Goal: Find contact information: Find contact information

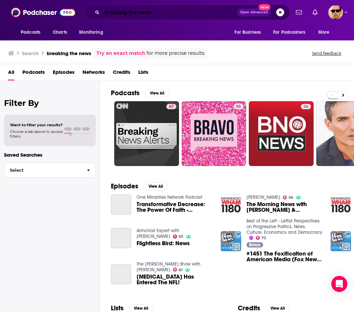
drag, startPoint x: 0, startPoint y: 0, endPoint x: 169, endPoint y: 20, distance: 169.8
click at [142, 13] on input "breaking the news" at bounding box center [169, 12] width 135 height 11
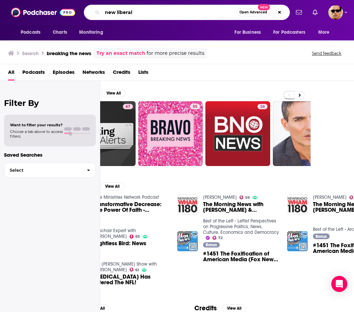
type input "new liberal"
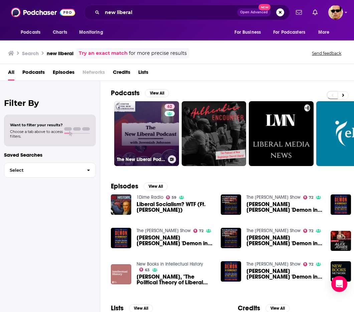
click at [140, 129] on link "62 The New Liberal Podcast" at bounding box center [146, 133] width 65 height 65
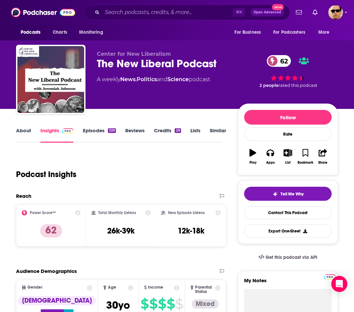
click at [91, 131] on link "Episodes 339" at bounding box center [99, 134] width 33 height 15
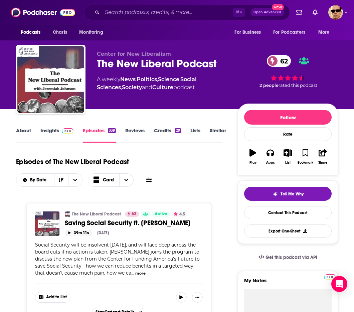
click at [81, 230] on button "39m 11s" at bounding box center [78, 233] width 27 height 6
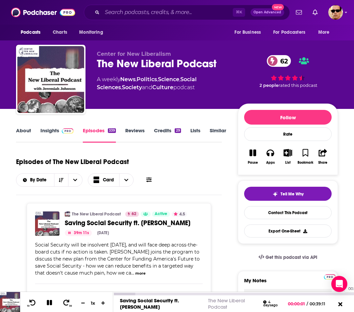
click at [342, 294] on div "00:37:11" at bounding box center [233, 294] width 241 height 3
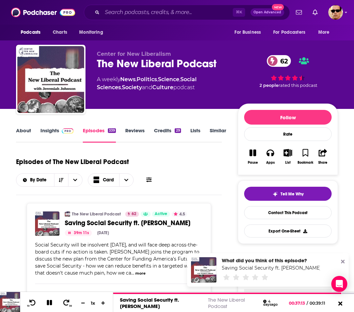
click at [343, 263] on icon at bounding box center [343, 261] width 4 height 5
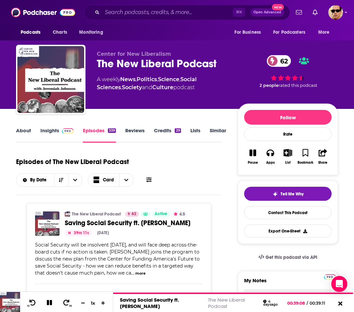
scroll to position [2, 0]
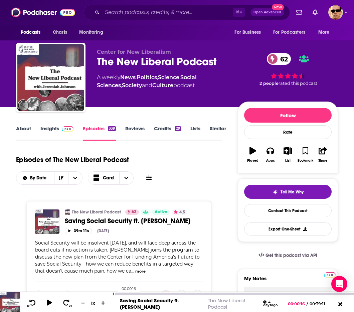
click at [115, 294] on div at bounding box center [114, 294] width 2 height 3
click at [47, 305] on icon at bounding box center [49, 302] width 6 height 7
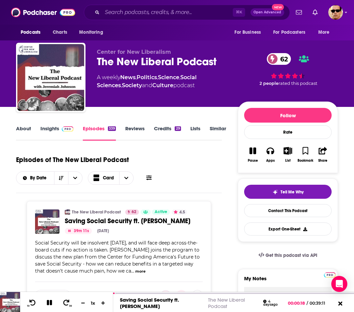
click at [43, 128] on link "Insights" at bounding box center [56, 132] width 33 height 15
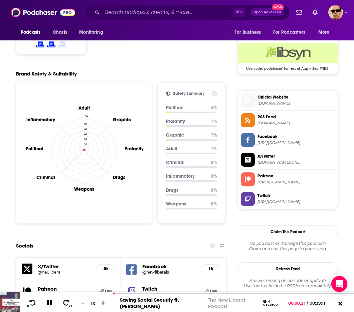
scroll to position [538, 0]
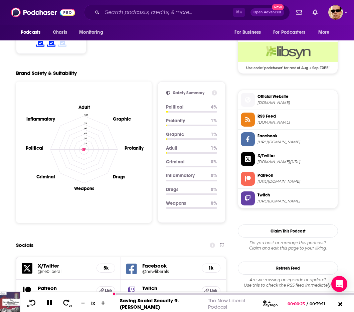
click at [44, 304] on button at bounding box center [50, 303] width 12 height 8
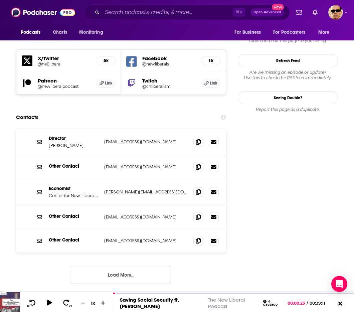
scroll to position [732, 0]
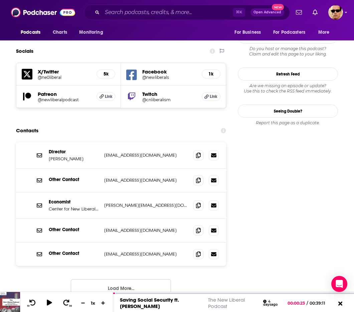
click at [197, 202] on icon at bounding box center [198, 204] width 5 height 5
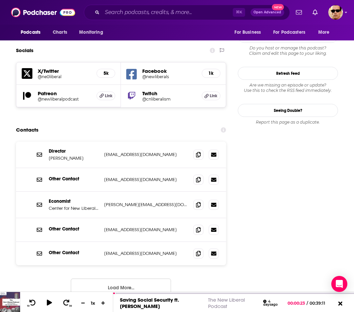
drag, startPoint x: 78, startPoint y: 141, endPoint x: 49, endPoint y: 142, distance: 28.8
click at [49, 155] on p "[PERSON_NAME]" at bounding box center [74, 158] width 50 height 6
copy p "[PERSON_NAME]"
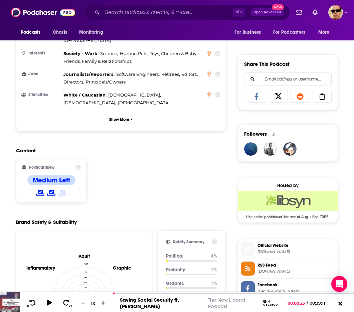
scroll to position [0, 0]
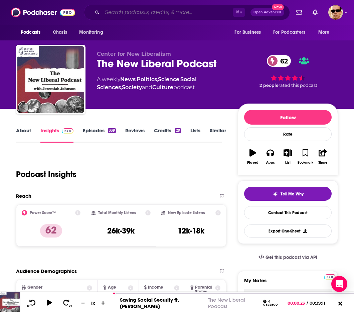
click at [170, 17] on input "Search podcasts, credits, & more..." at bounding box center [167, 12] width 131 height 11
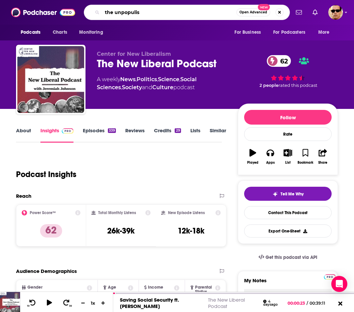
type input "the unpopulist"
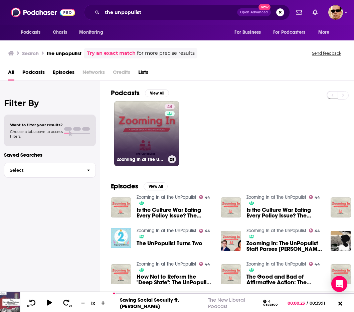
click at [125, 147] on link "44 Zooming In at The UnPopulist" at bounding box center [146, 133] width 65 height 65
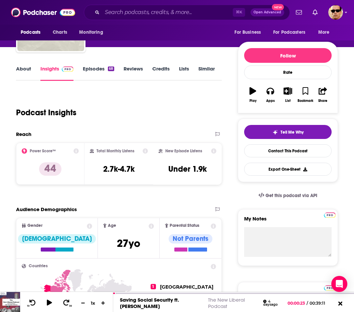
scroll to position [51, 0]
